Goal: Information Seeking & Learning: Stay updated

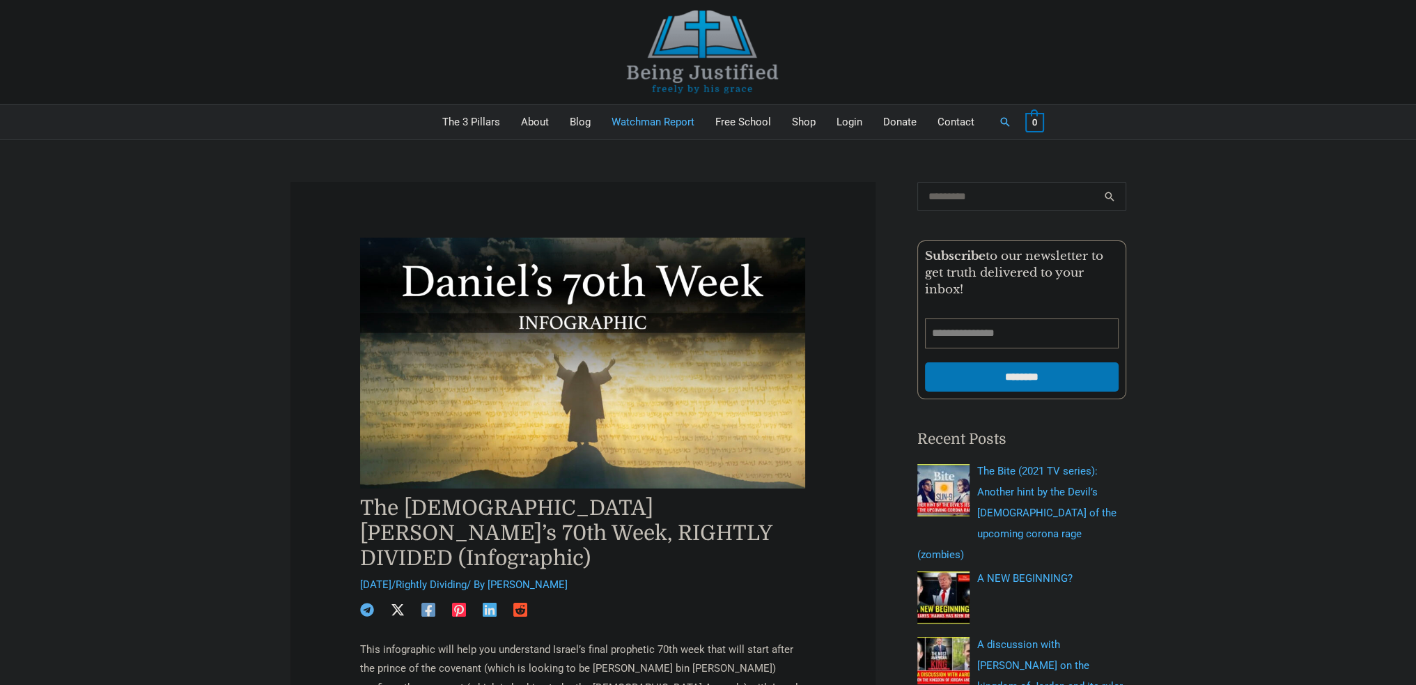
click at [643, 122] on link "Watchman Report" at bounding box center [653, 121] width 104 height 35
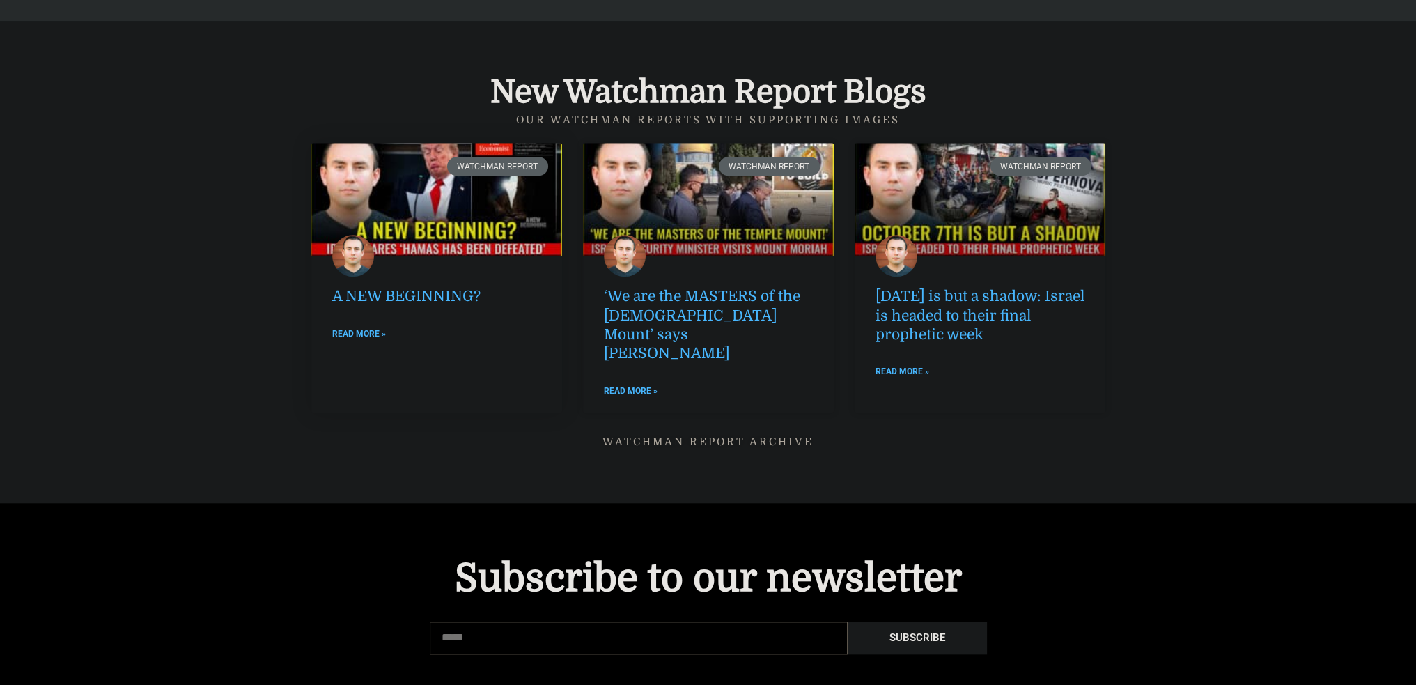
scroll to position [1811, 0]
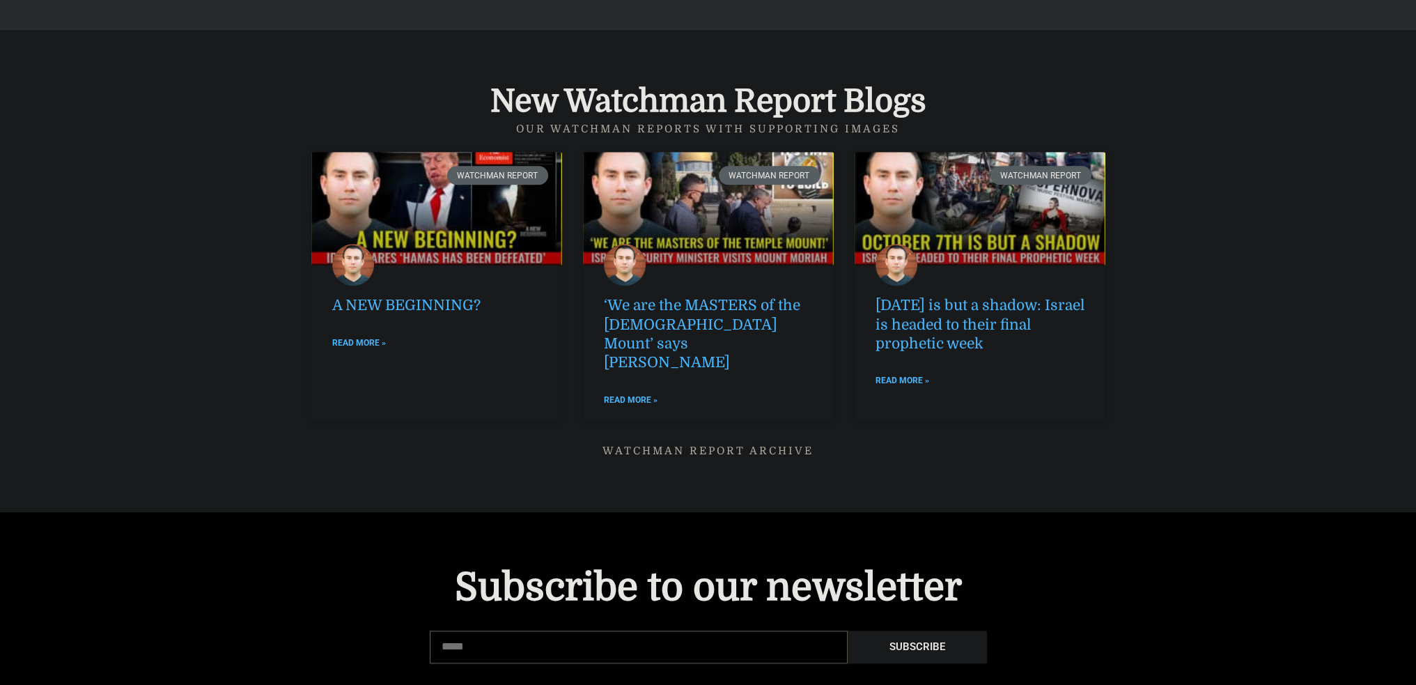
click at [685, 444] on link "Watchman Report ARCHIVE" at bounding box center [707, 450] width 211 height 13
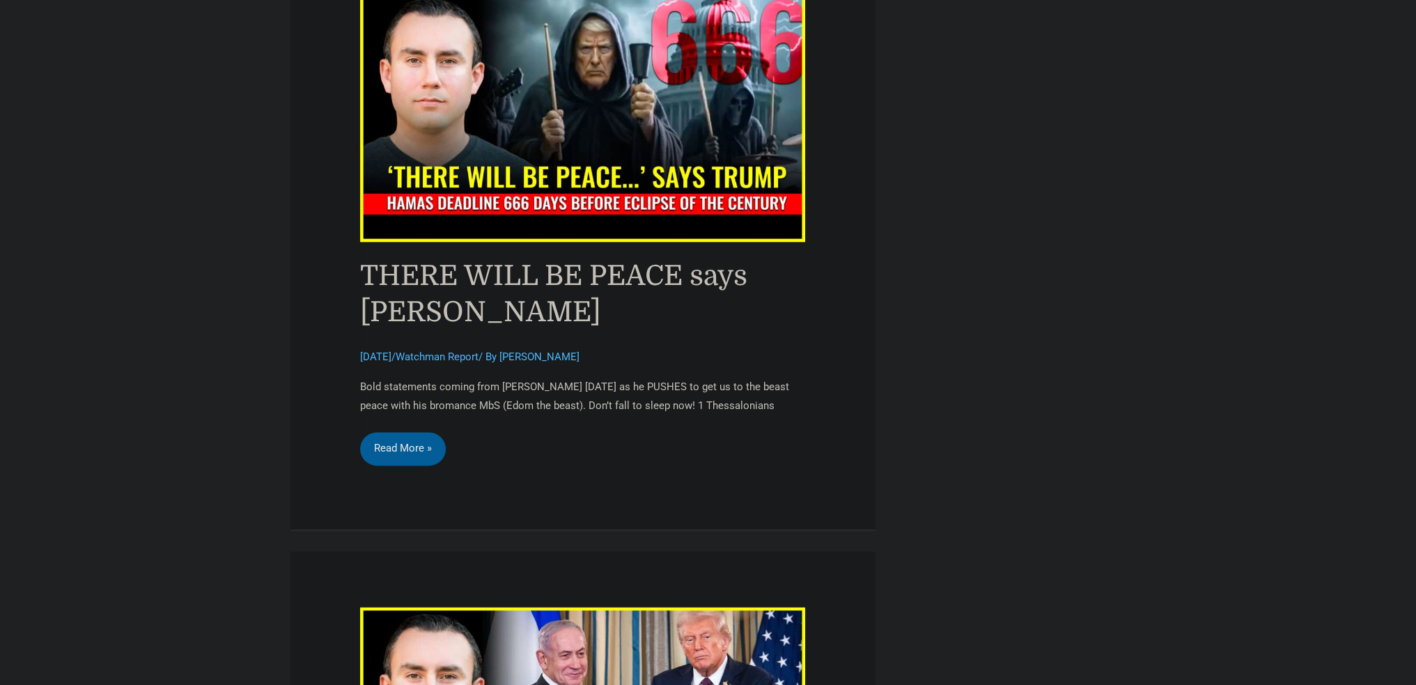
scroll to position [2229, 0]
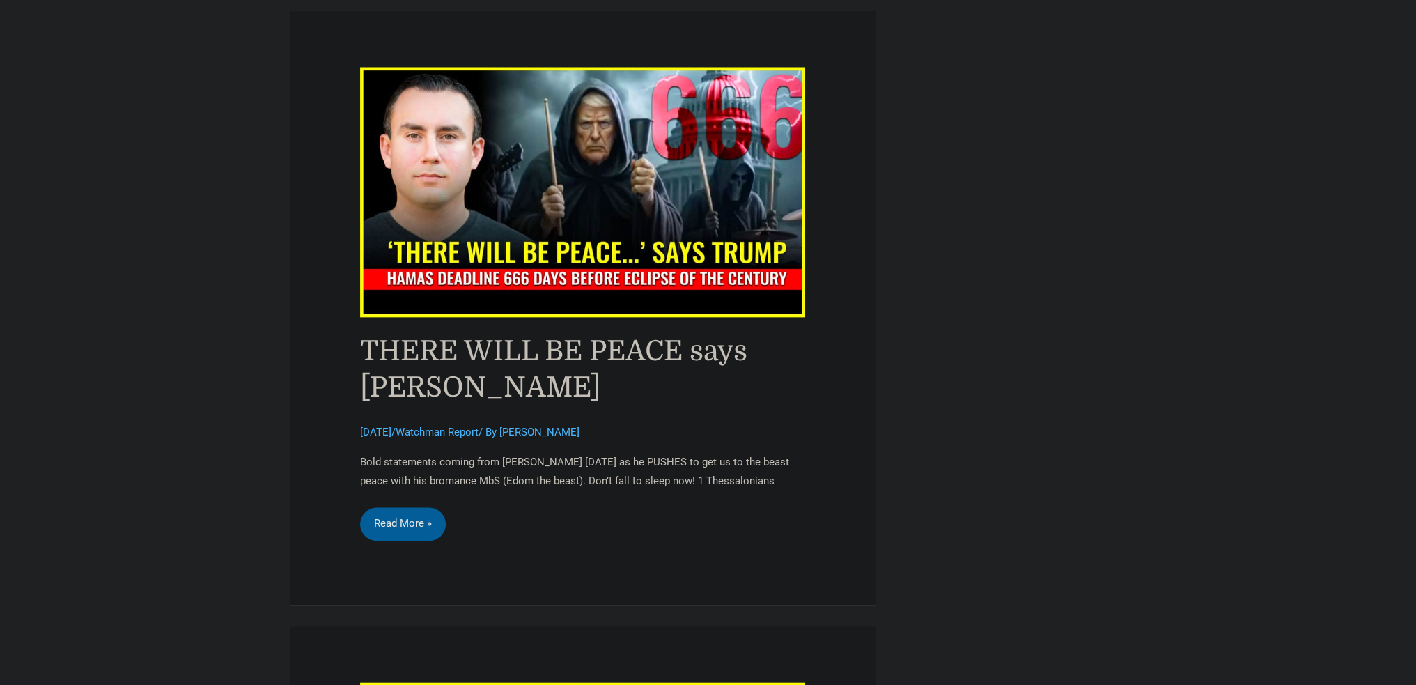
click at [591, 125] on img "Read: THERE WILL BE PEACE says Trump" at bounding box center [583, 192] width 446 height 250
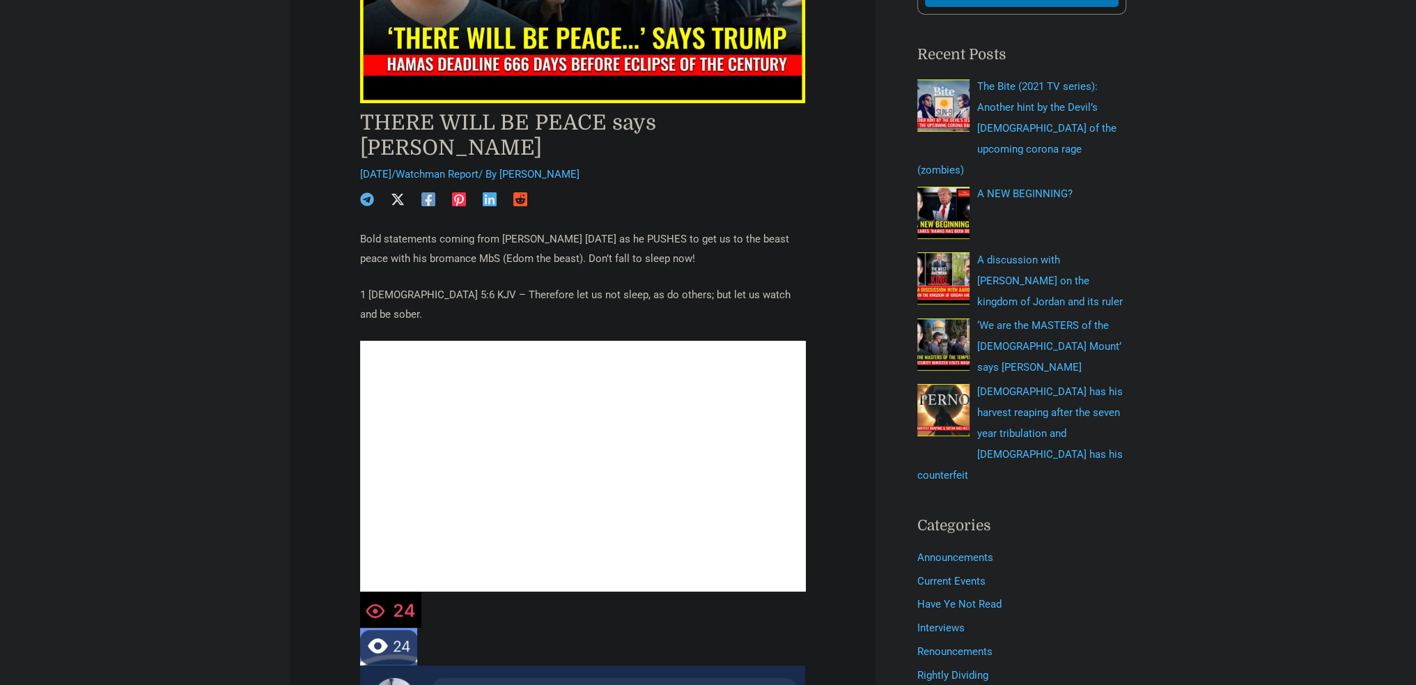
scroll to position [487, 0]
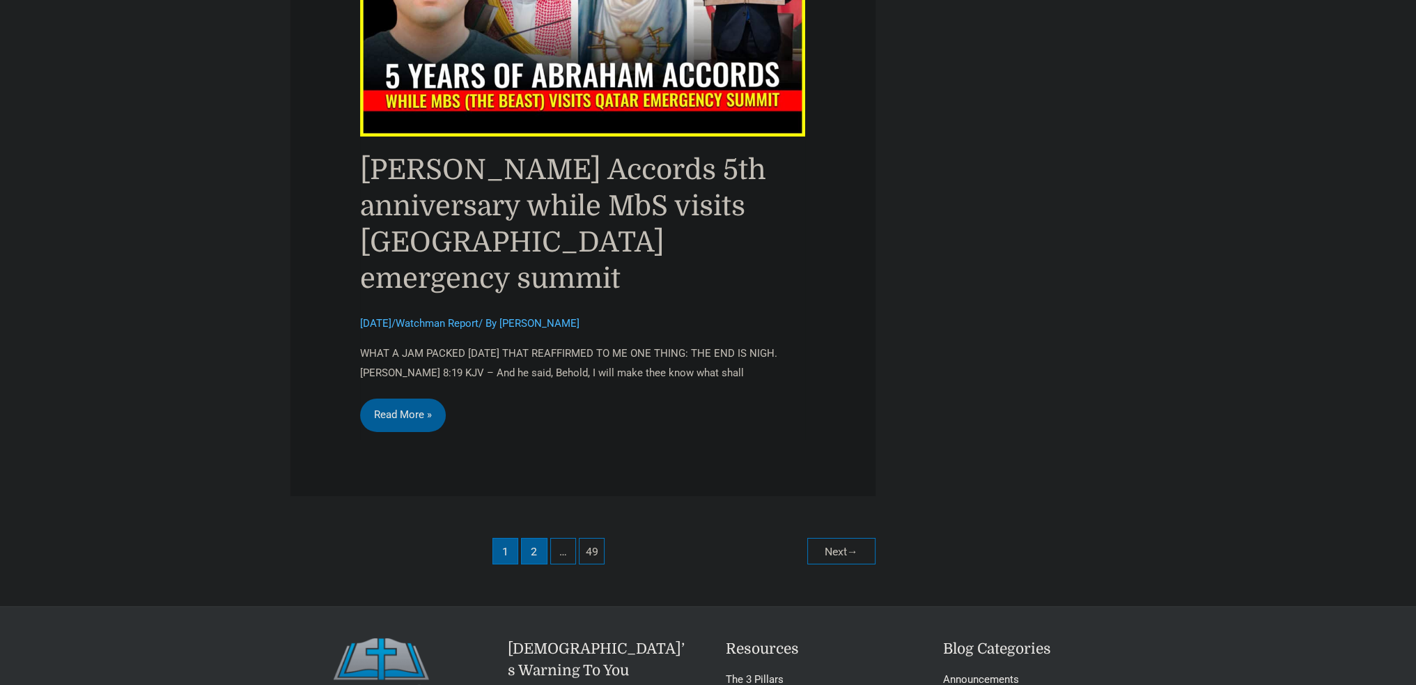
scroll to position [6198, 0]
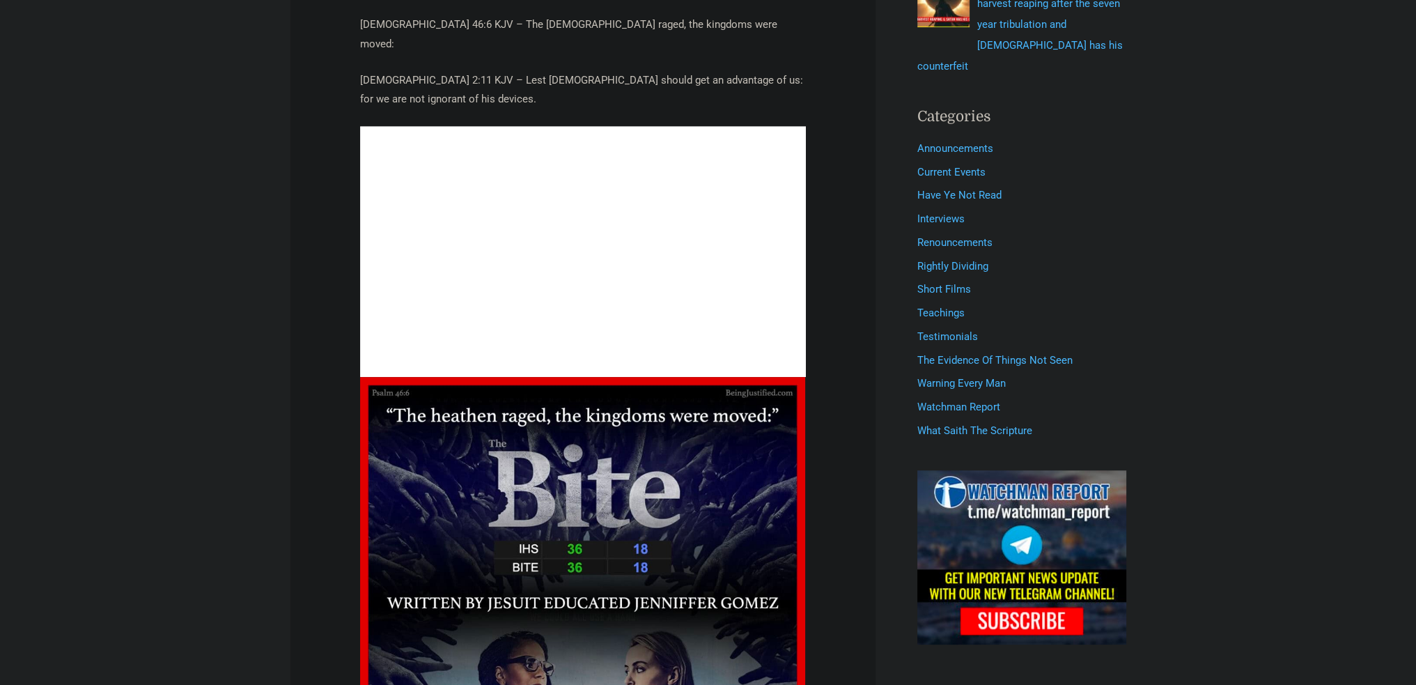
scroll to position [766, 0]
